Goal: Information Seeking & Learning: Learn about a topic

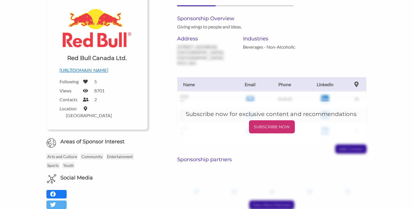
scroll to position [71, 0]
click at [102, 71] on body "SIGN UP FOR FREE How it Works For Suppliers and Sponsors For Events and Sports …" at bounding box center [206, 33] width 413 height 209
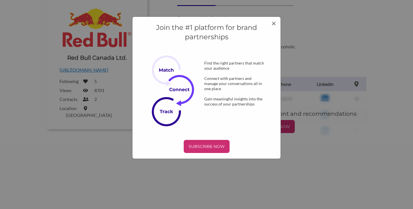
scroll to position [0, 0]
click at [271, 21] on div "Join the #1 platform for brand partnerships Find the right partners that match …" at bounding box center [206, 88] width 149 height 143
click at [273, 23] on span "×" at bounding box center [274, 23] width 5 height 10
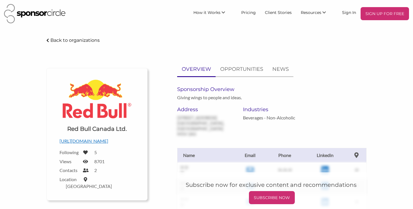
scroll to position [71, 0]
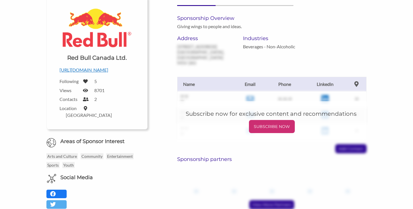
click at [95, 71] on p "https://www.redbull.com/ca-en/energydrink/contact-assistant" at bounding box center [97, 69] width 75 height 7
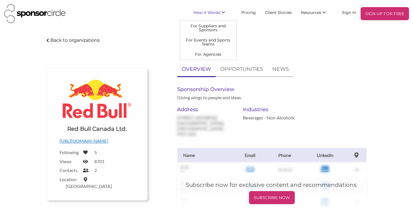
click at [91, 41] on p "Back to organizations" at bounding box center [74, 40] width 49 height 5
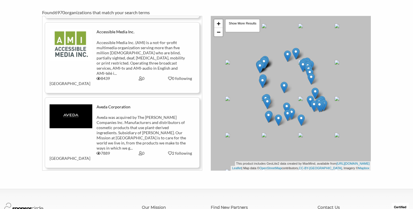
scroll to position [635, 0]
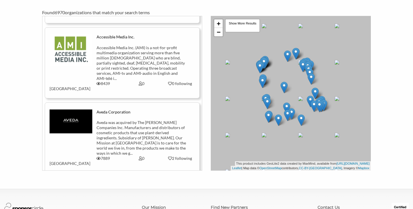
click at [73, 110] on img at bounding box center [71, 122] width 43 height 24
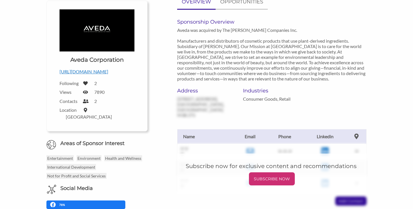
scroll to position [62, 0]
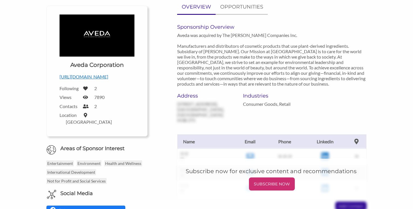
click at [99, 79] on p "http://www.aveda.com" at bounding box center [97, 76] width 75 height 7
